Goal: Transaction & Acquisition: Subscribe to service/newsletter

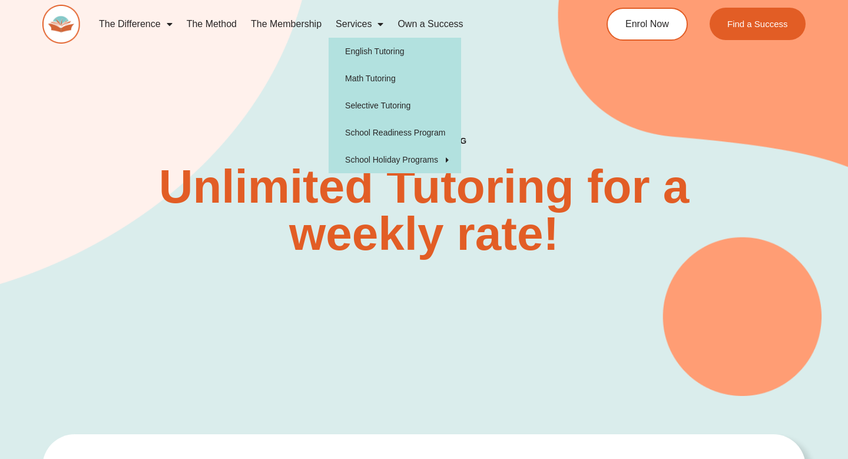
click at [362, 18] on link "Services" at bounding box center [359, 24] width 62 height 27
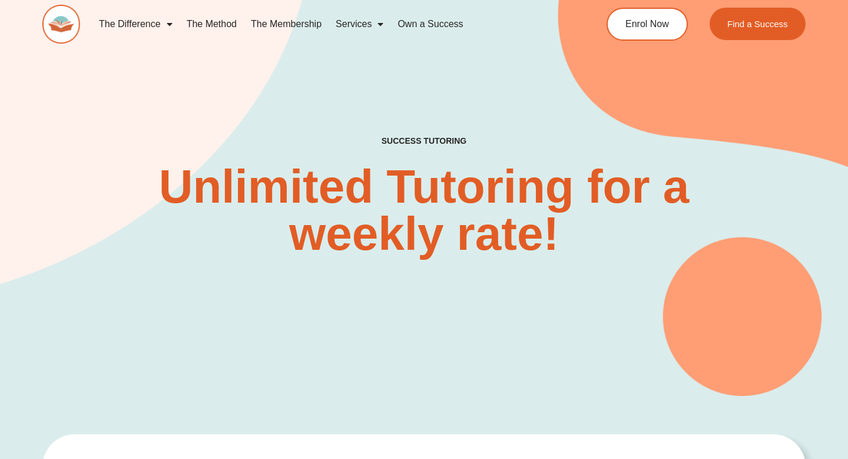
click at [361, 24] on link "Services" at bounding box center [359, 24] width 62 height 27
click at [280, 21] on link "The Membership" at bounding box center [286, 24] width 85 height 27
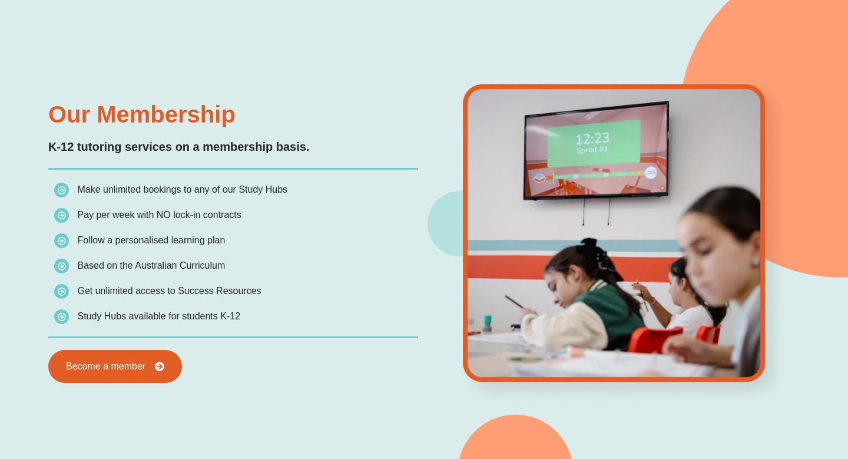
scroll to position [988, 0]
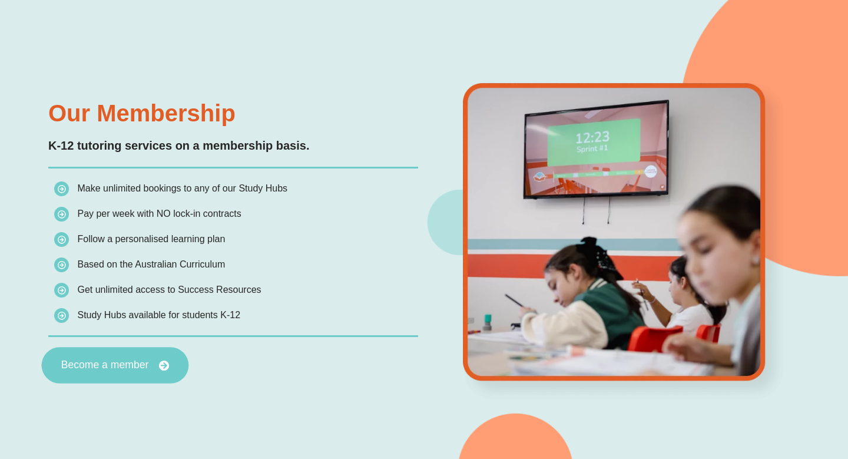
click at [77, 360] on span "Become a member" at bounding box center [105, 365] width 88 height 11
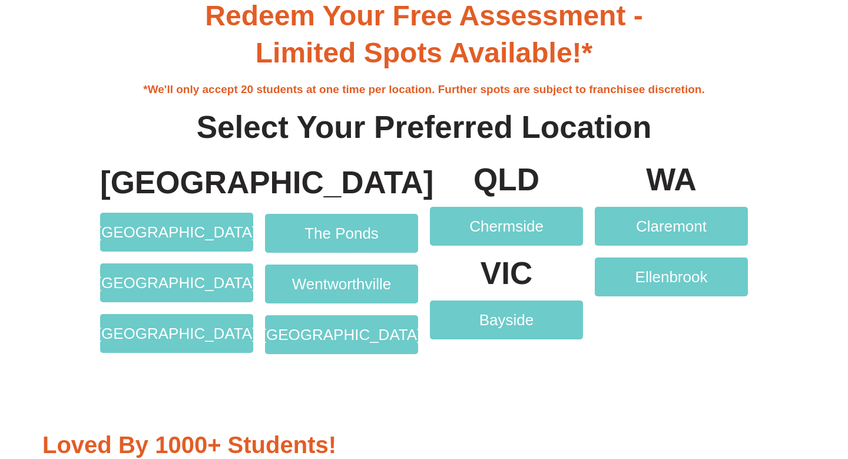
scroll to position [2193, 0]
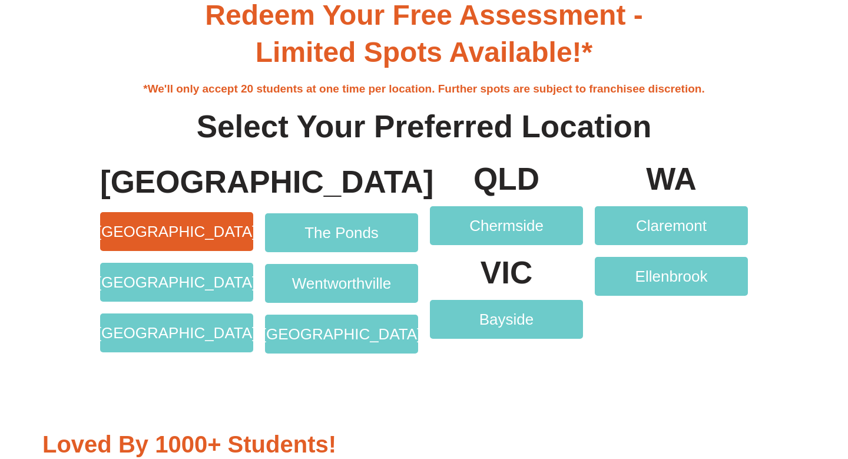
click at [169, 227] on span "[GEOGRAPHIC_DATA]" at bounding box center [177, 231] width 160 height 15
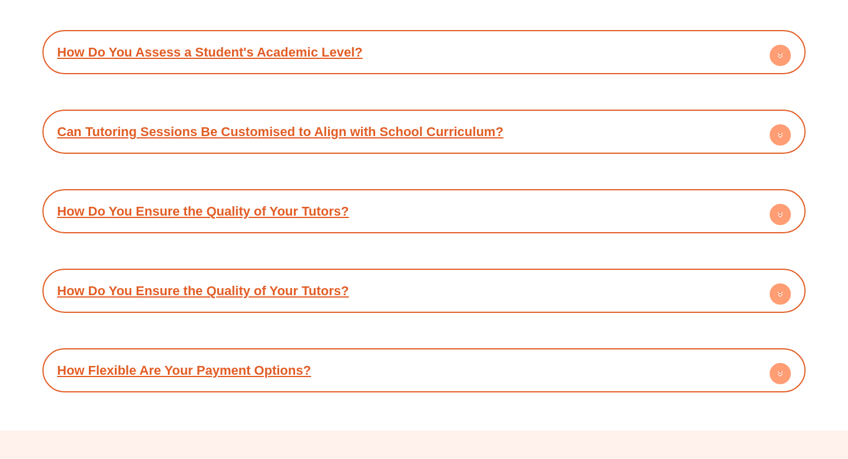
scroll to position [5894, 0]
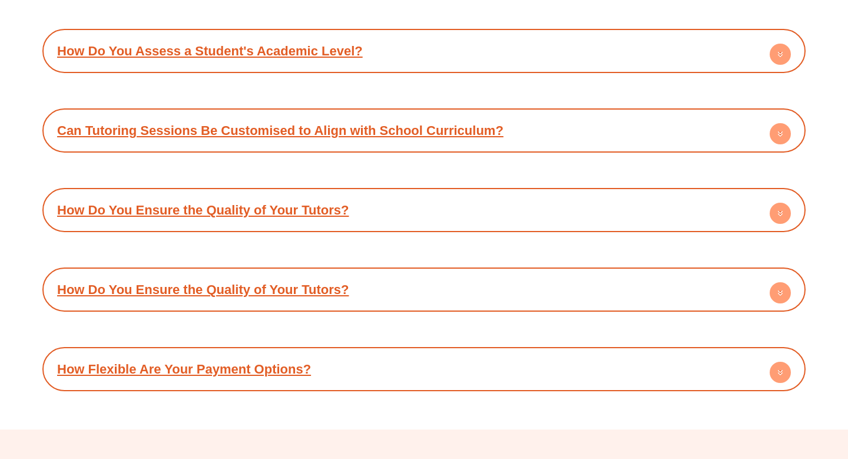
click at [167, 361] on link "How Flexible Are Your Payment Options?" at bounding box center [184, 368] width 254 height 15
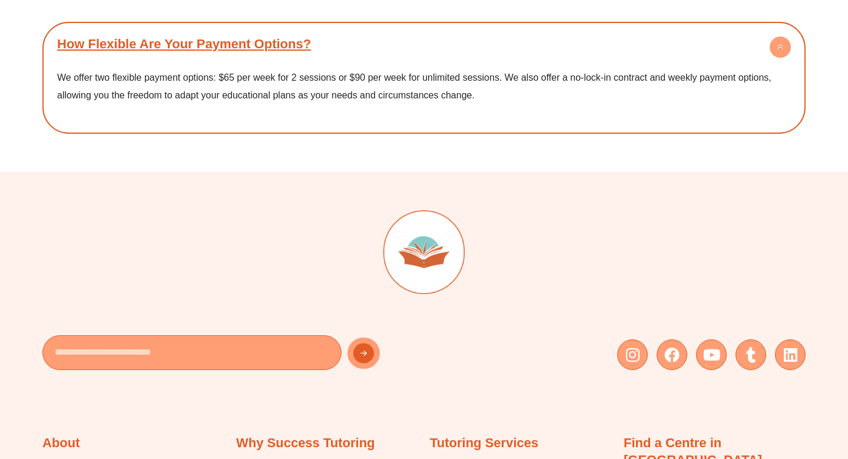
scroll to position [6221, 0]
